Goal: Task Accomplishment & Management: Use online tool/utility

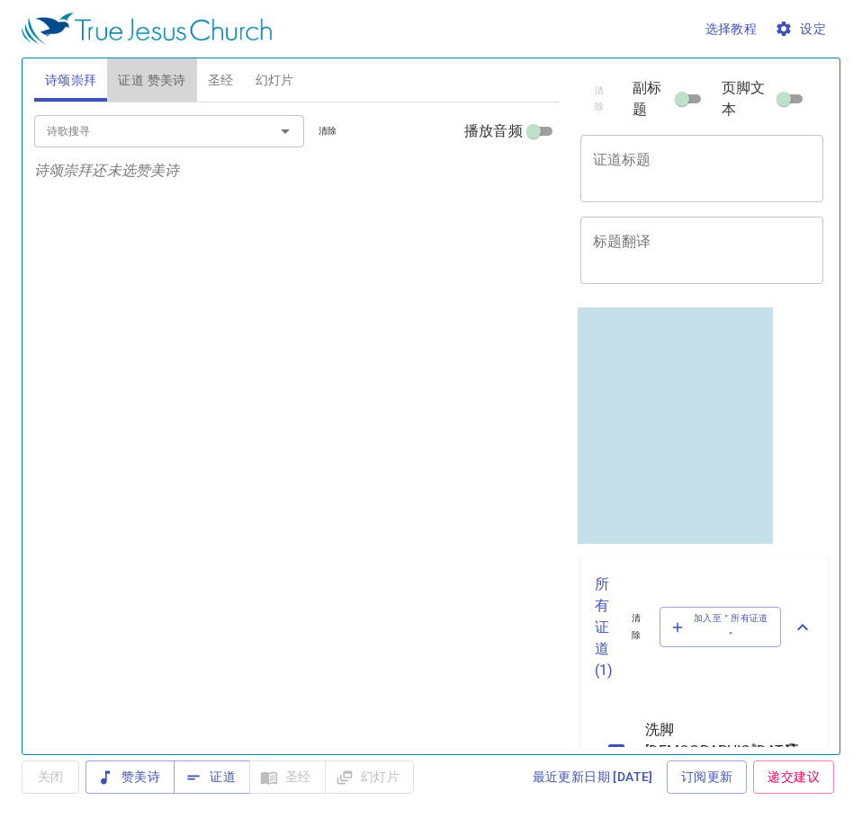
click at [158, 73] on span "证道 赞美诗" at bounding box center [151, 80] width 67 height 22
click at [281, 140] on icon "Open" at bounding box center [285, 132] width 22 height 22
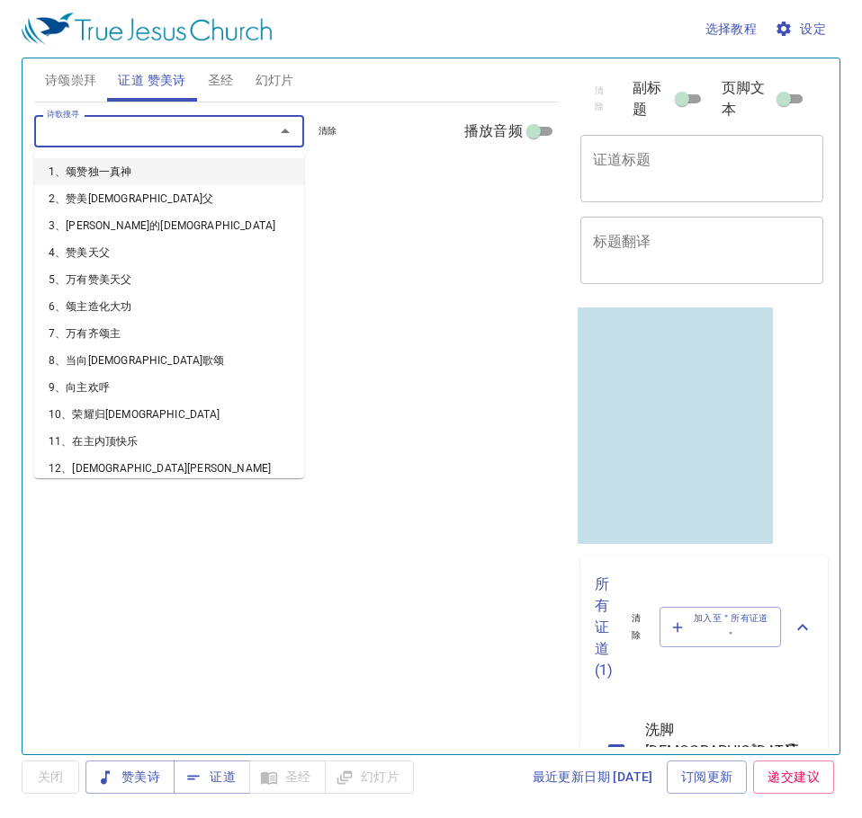
click at [378, 178] on p "证道还未选赞美诗" at bounding box center [296, 171] width 524 height 22
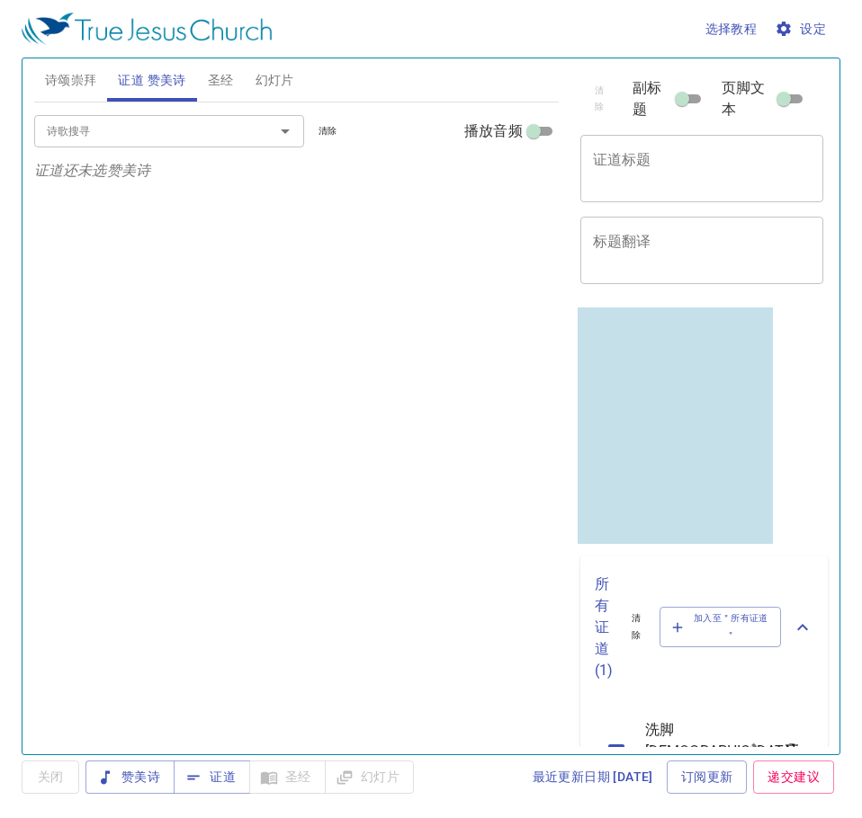
click at [81, 87] on span "诗颂崇拜" at bounding box center [71, 80] width 52 height 22
click at [163, 146] on div "诗歌搜寻" at bounding box center [169, 130] width 270 height 31
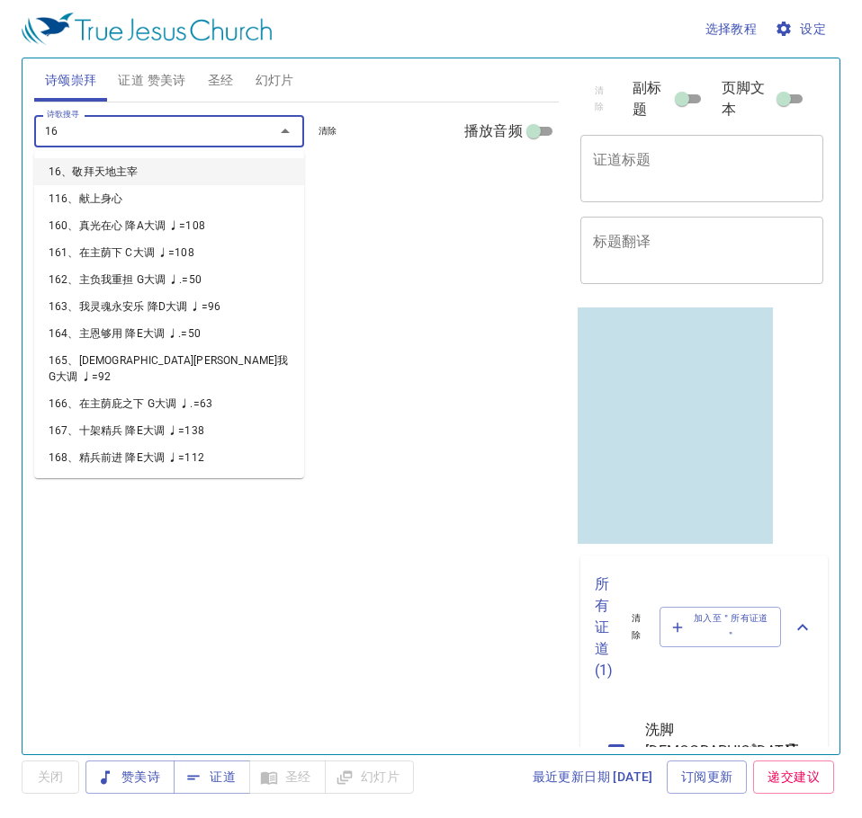
type input "160"
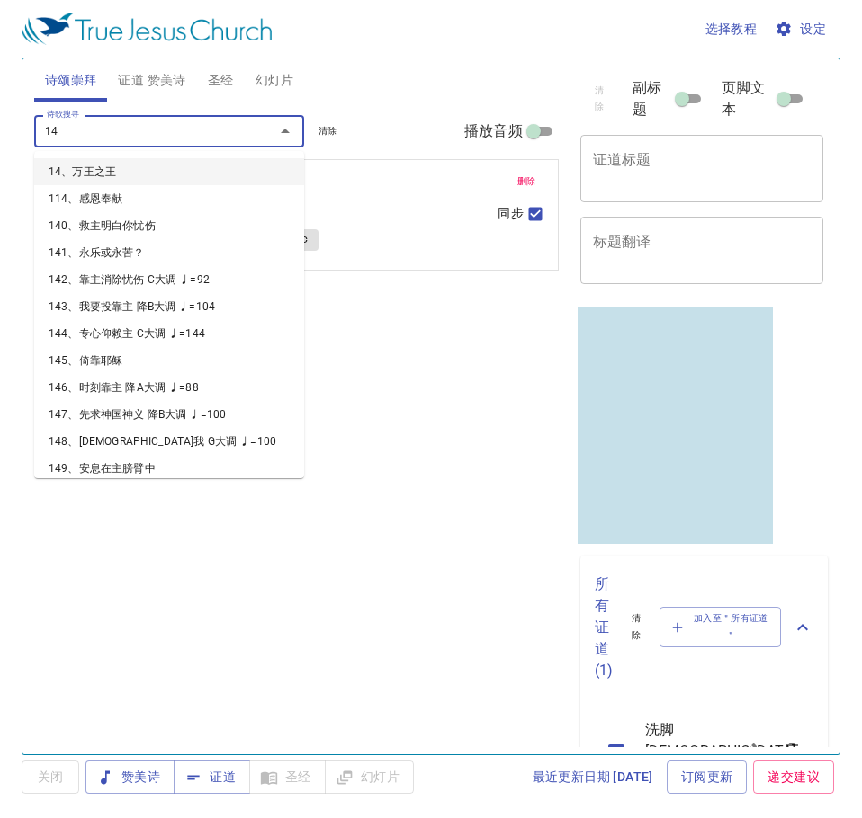
type input "145"
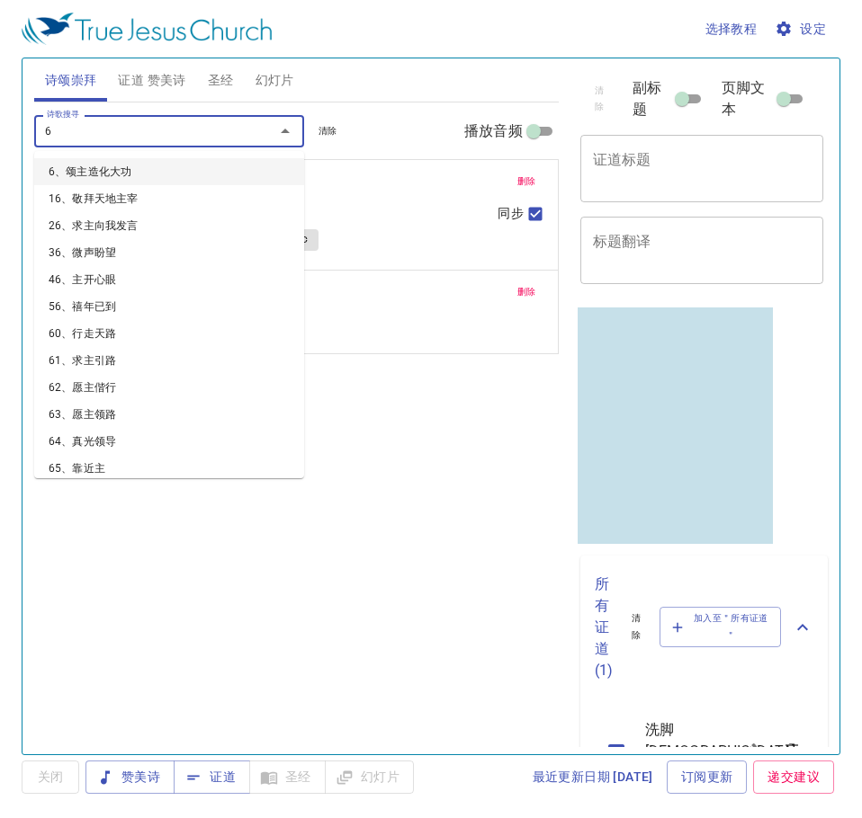
type input "67"
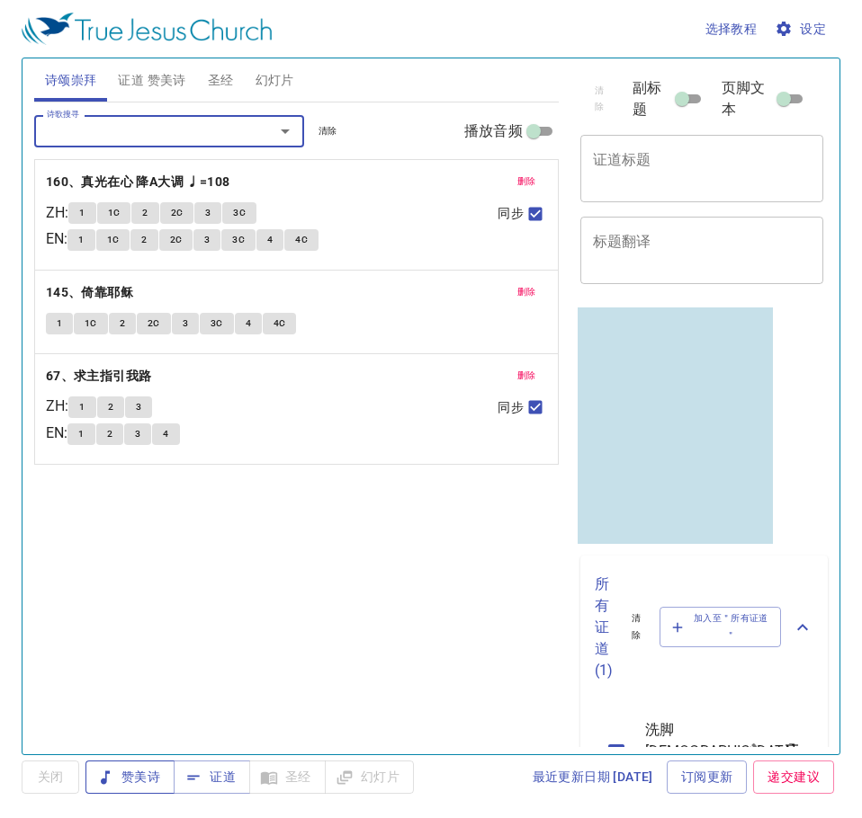
click at [132, 786] on span "赞美诗" at bounding box center [130, 777] width 60 height 22
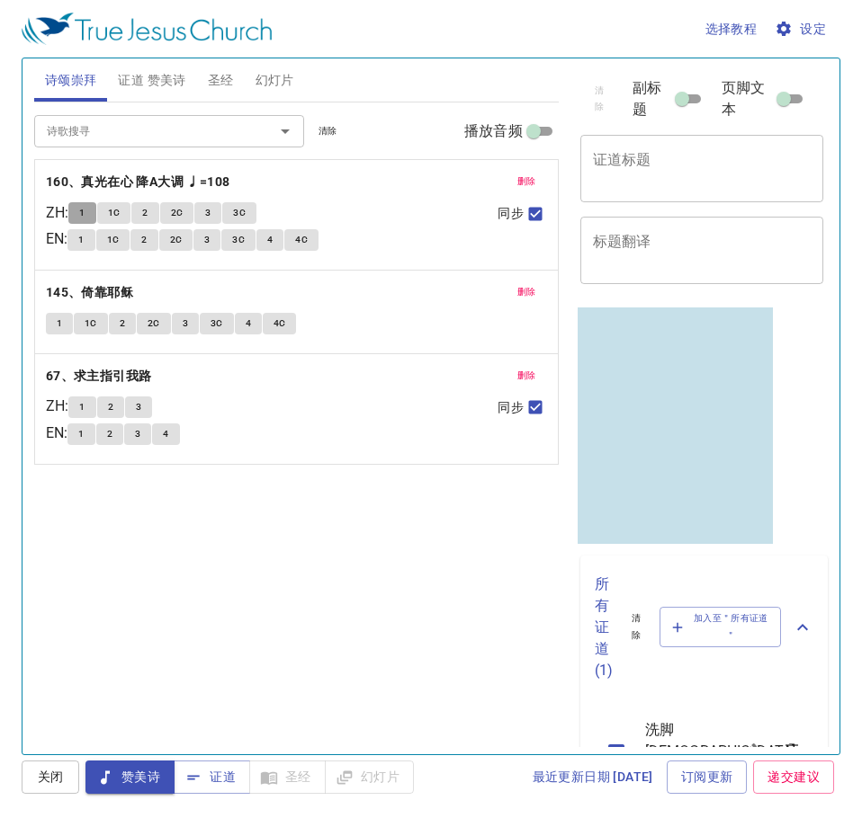
click at [85, 209] on span "1" at bounding box center [81, 213] width 5 height 16
click at [682, 191] on div "x 证道标题" at bounding box center [702, 168] width 244 height 67
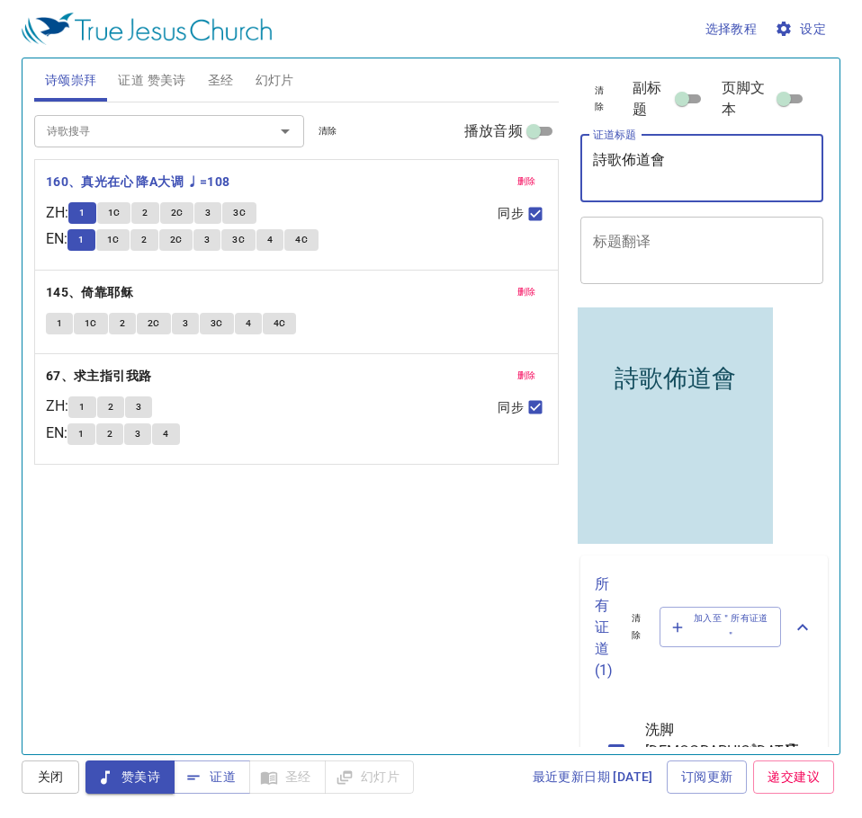
type textarea "詩歌佈道會"
click at [359, 559] on div "诗歌搜寻 诗歌搜寻 清除 播放音频 删除 160、真光在心 降A大调 ♩=108 ZH : 1 1C 2 2C 3 3C EN : 1 1C 2 2C 3 3…" at bounding box center [296, 421] width 524 height 637
click at [333, 406] on div "1 2 3" at bounding box center [275, 410] width 415 height 26
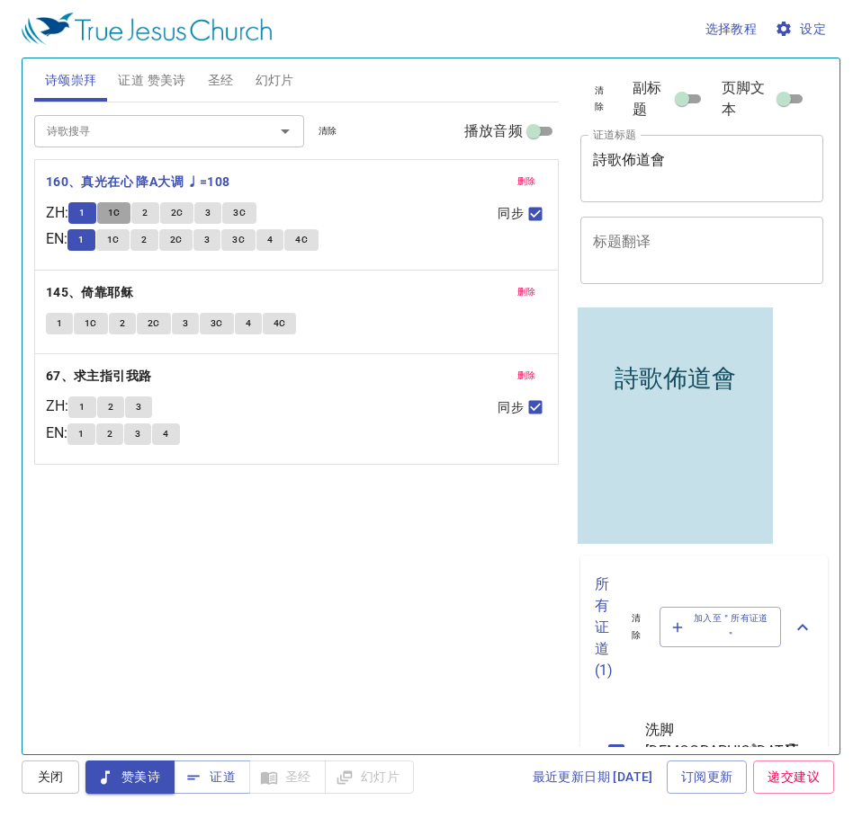
click at [121, 210] on span "1C" at bounding box center [114, 213] width 13 height 16
click at [269, 540] on div "诗歌搜寻 诗歌搜寻 清除 播放音频 删除 160、真光在心 降A大调 ♩=108 ZH : 1 1C 2 2C 3 3C EN : 1 1C 2 2C 3 3…" at bounding box center [296, 421] width 524 height 637
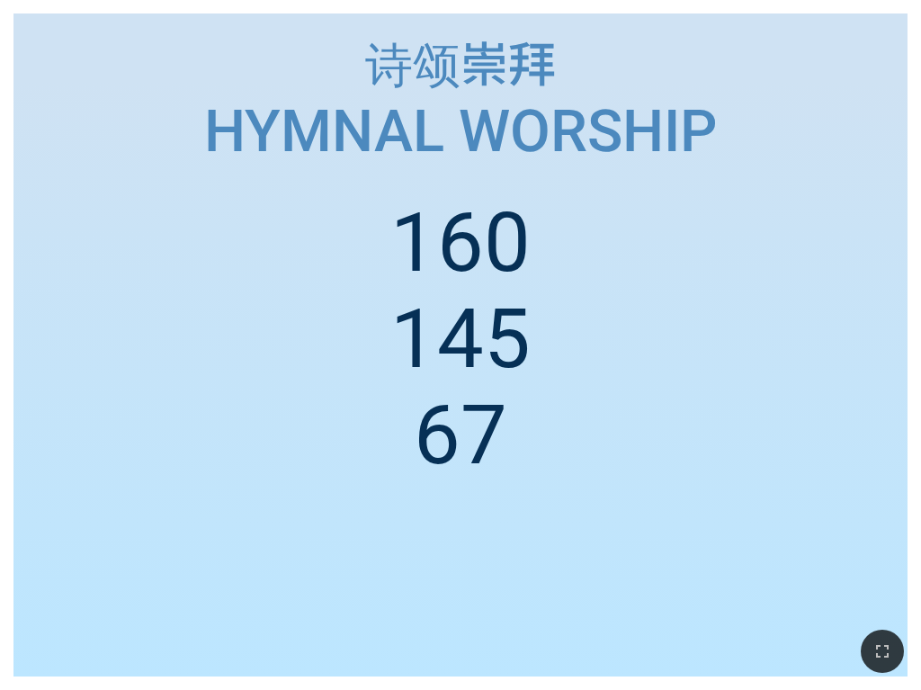
click at [878, 652] on icon "button" at bounding box center [882, 651] width 22 height 22
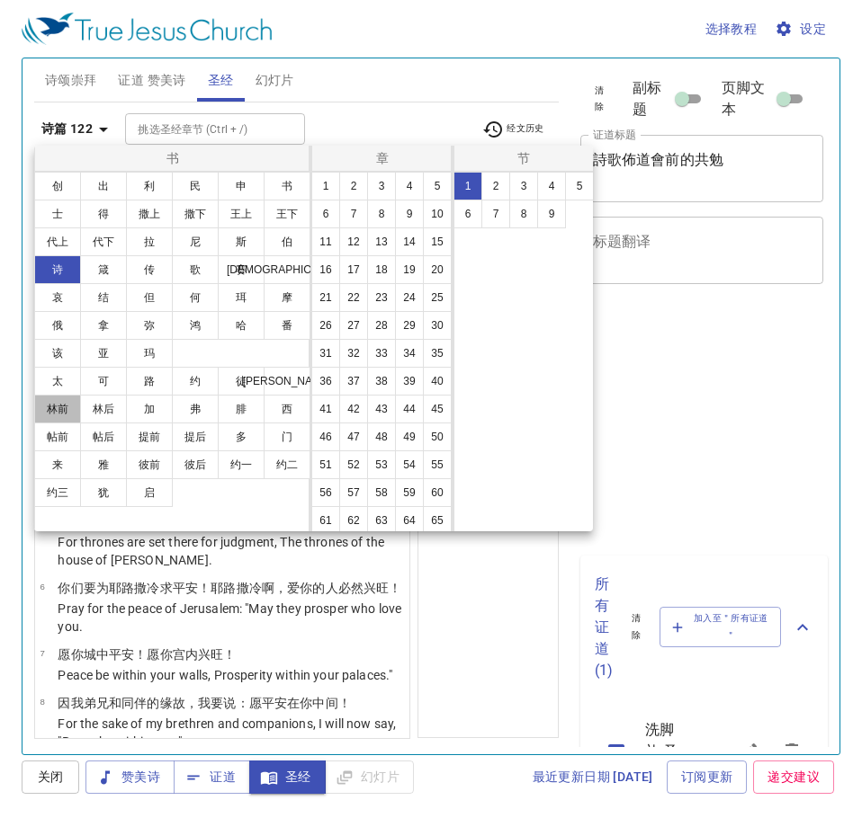
click at [56, 409] on button "林前" at bounding box center [57, 409] width 47 height 29
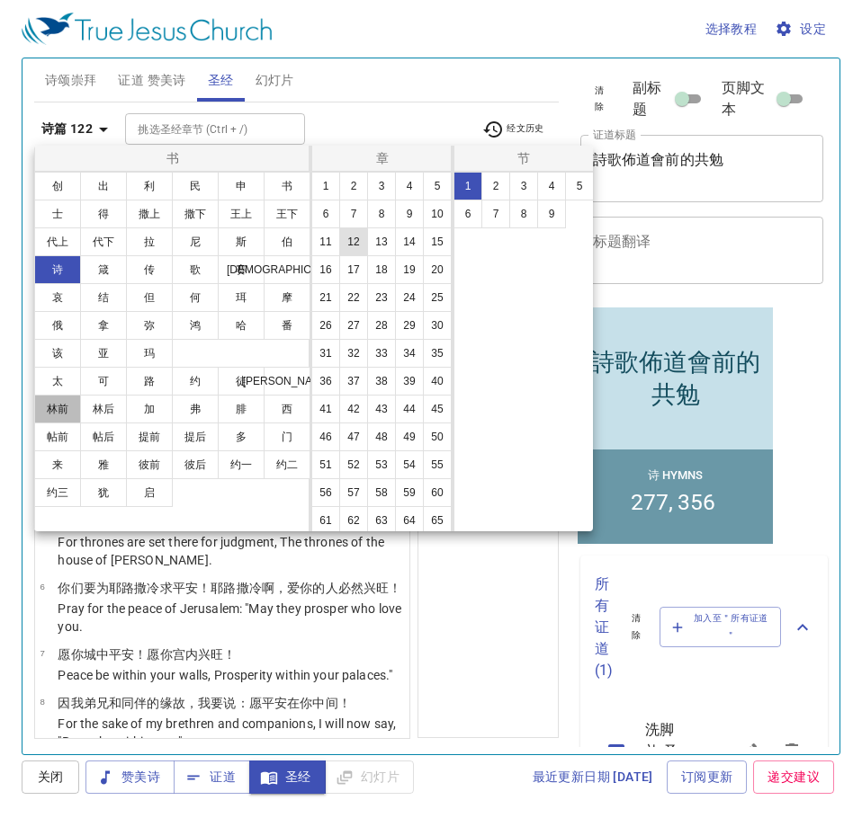
click at [363, 246] on button "12" at bounding box center [353, 242] width 29 height 29
click at [358, 247] on button "12" at bounding box center [353, 242] width 29 height 29
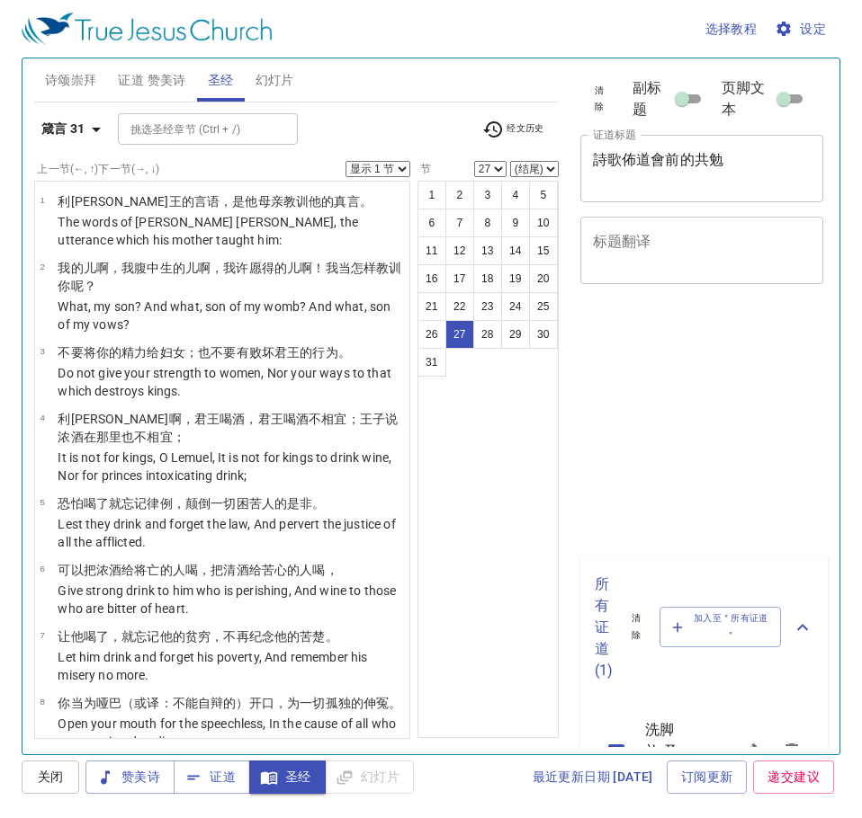
select select "27"
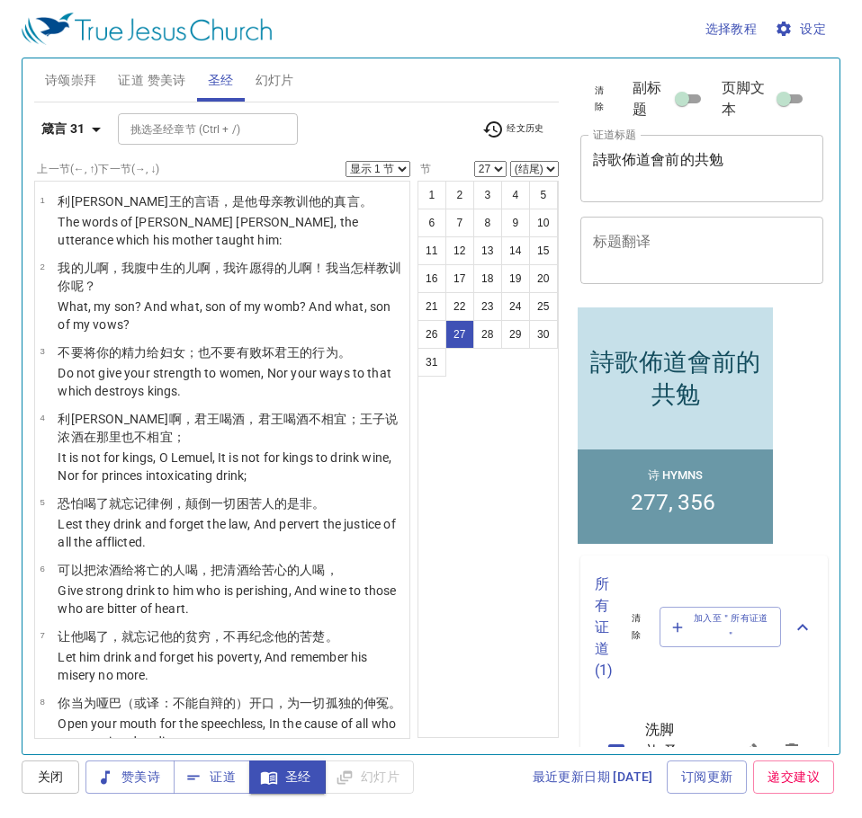
scroll to position [1529, 0]
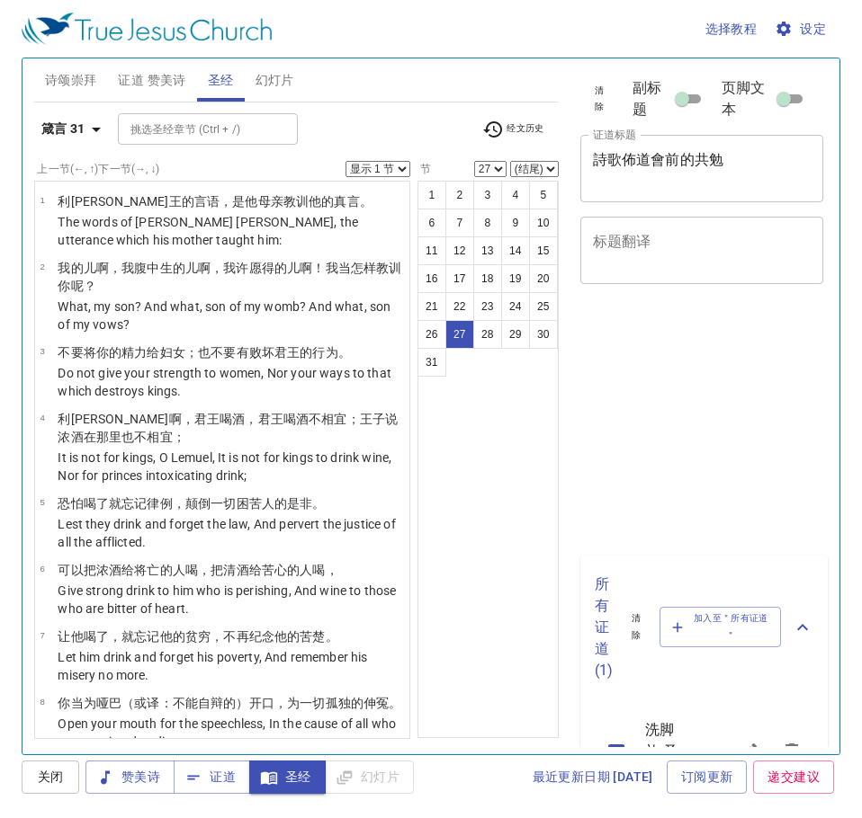
select select "27"
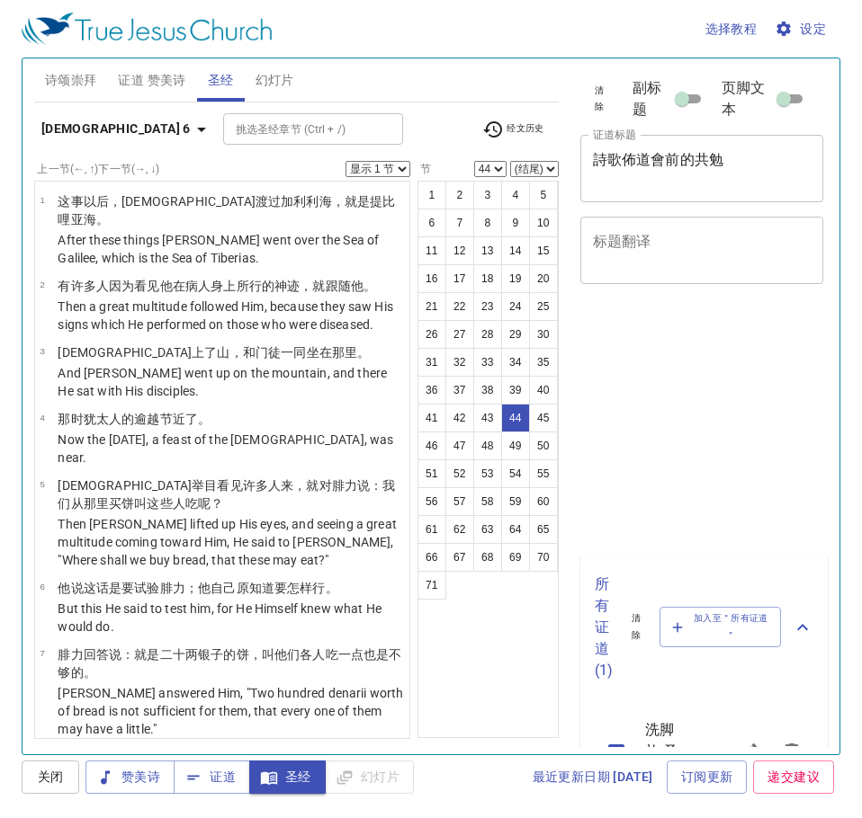
select select "44"
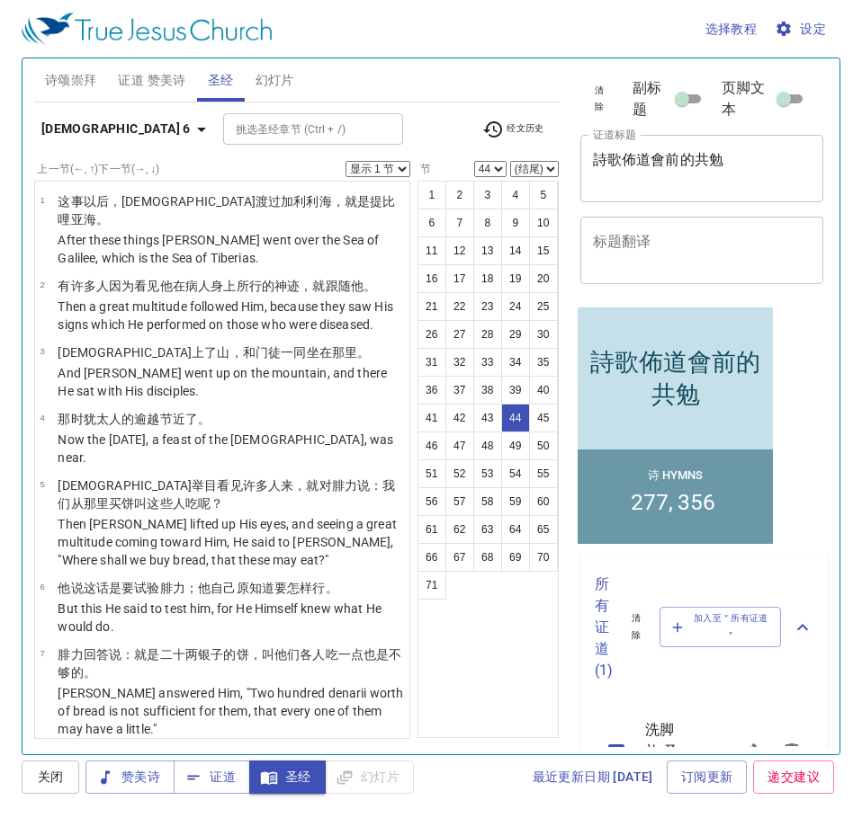
scroll to position [3461, 0]
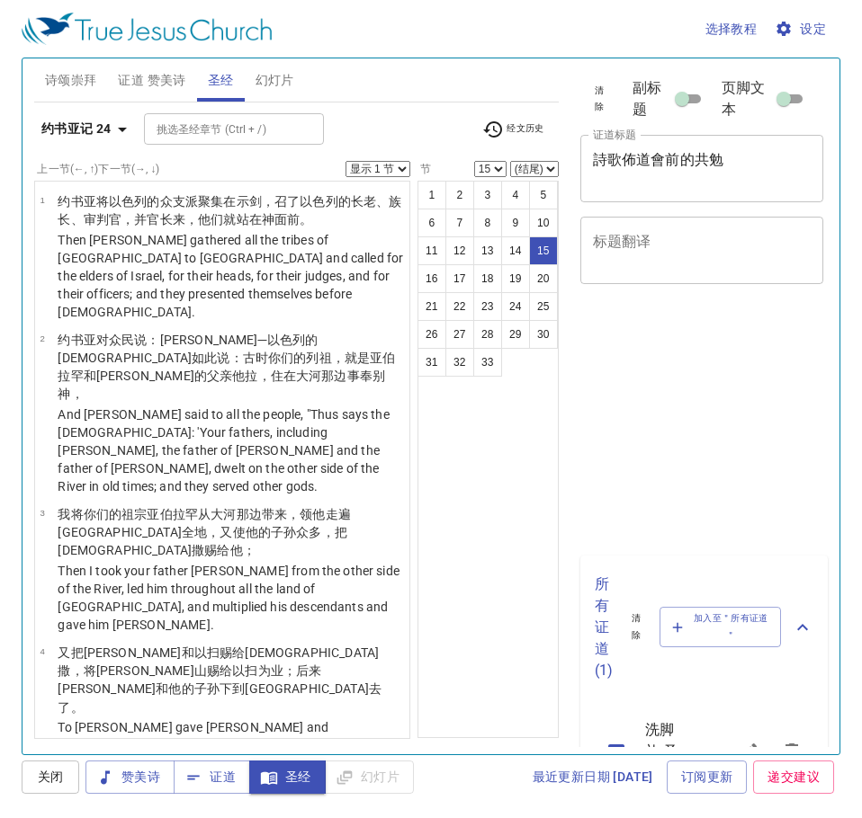
select select "15"
